Goal: Information Seeking & Learning: Learn about a topic

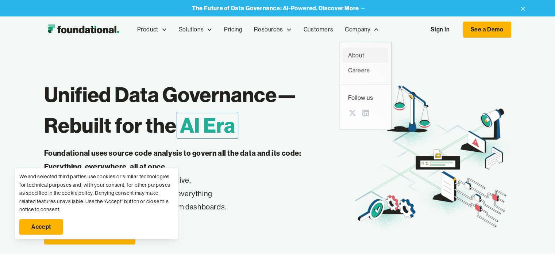
click at [358, 55] on div "About" at bounding box center [365, 55] width 34 height 9
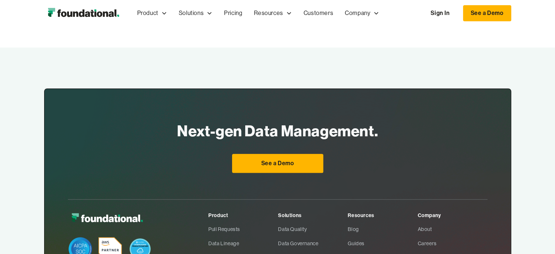
scroll to position [548, 0]
